Goal: Information Seeking & Learning: Learn about a topic

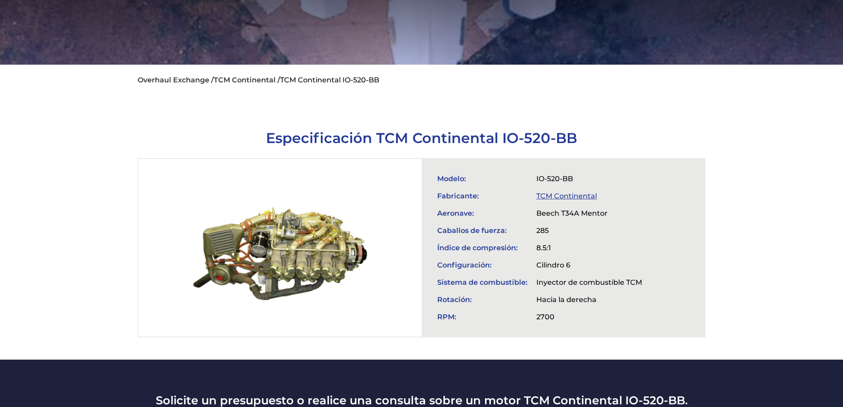
scroll to position [266, 0]
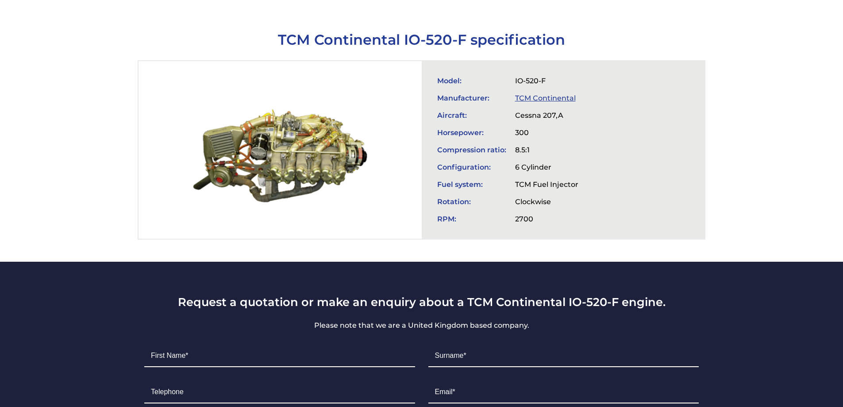
scroll to position [310, 0]
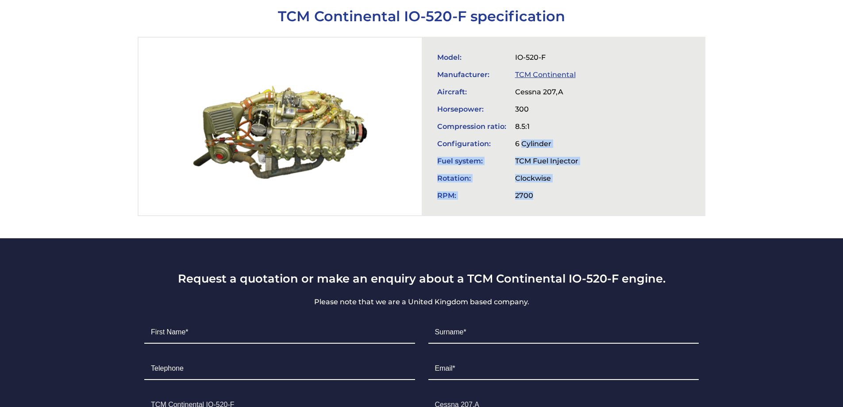
drag, startPoint x: 535, startPoint y: 200, endPoint x: 520, endPoint y: 135, distance: 65.8
click at [520, 135] on tbody "Model: IO-520-F Manufacturer: TCM Continental Aircraft: Cessna 207,A Horsepower…" at bounding box center [508, 126] width 150 height 155
click at [520, 135] on td "6 Cylinder" at bounding box center [547, 143] width 72 height 17
click at [518, 128] on td "8.5:1" at bounding box center [547, 126] width 72 height 17
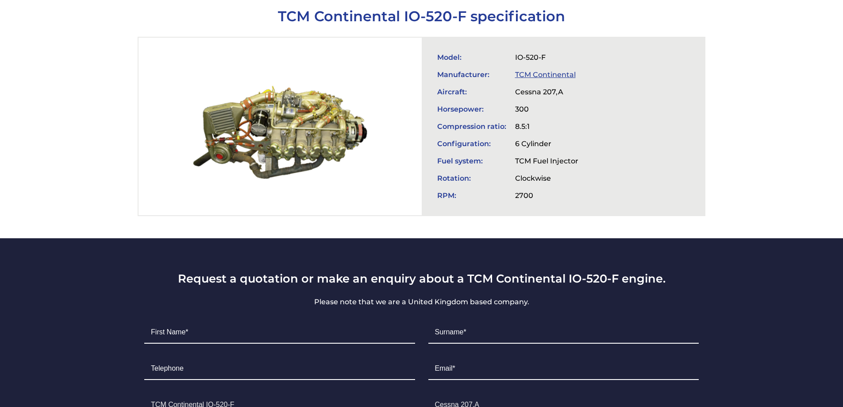
click at [524, 92] on td "Cessna 207,A" at bounding box center [547, 91] width 72 height 17
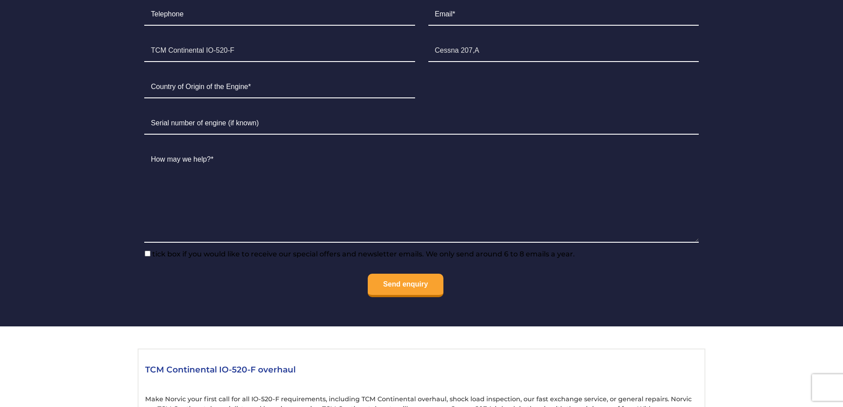
scroll to position [531, 0]
